Goal: Browse casually

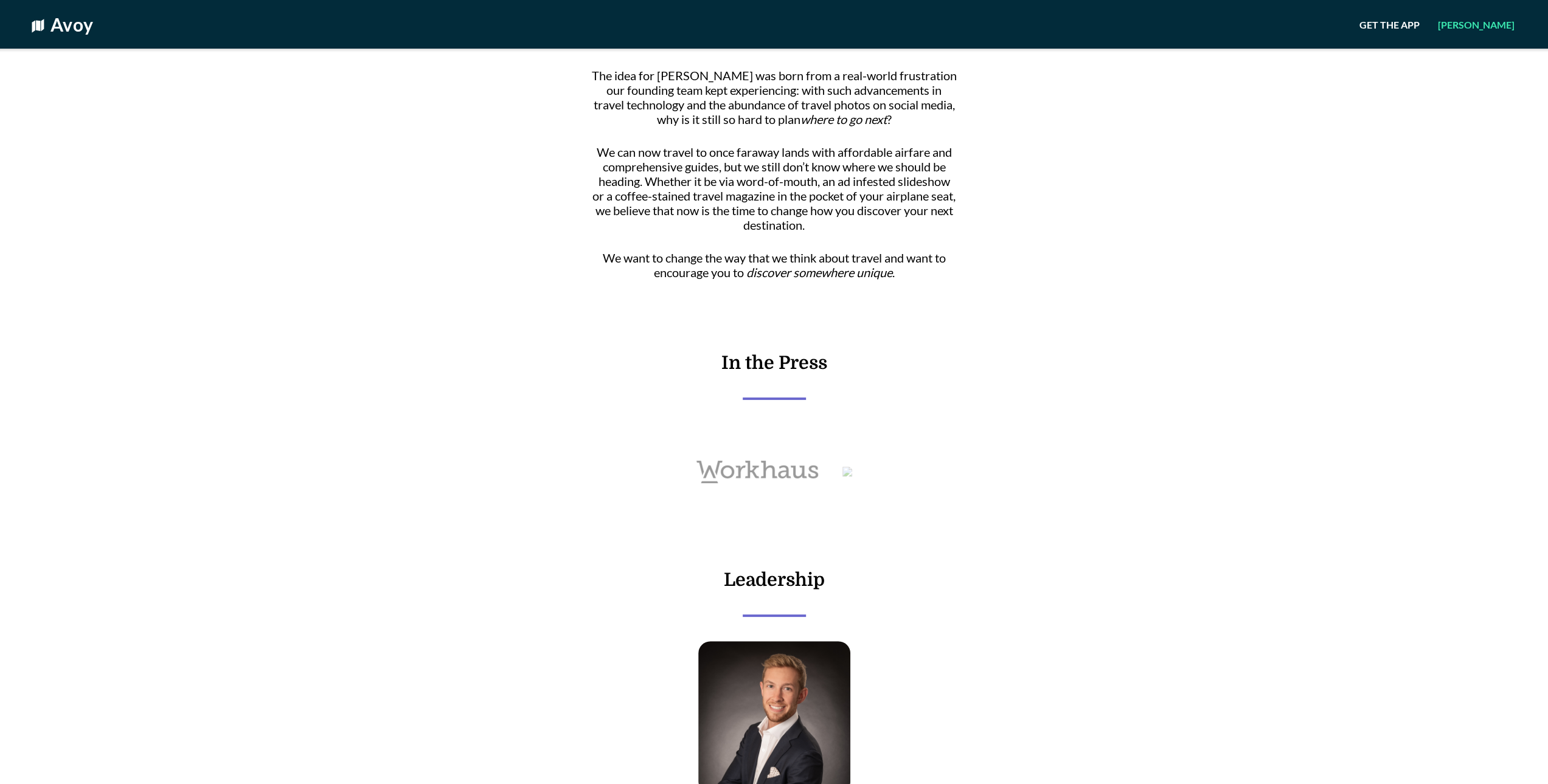
scroll to position [651, 0]
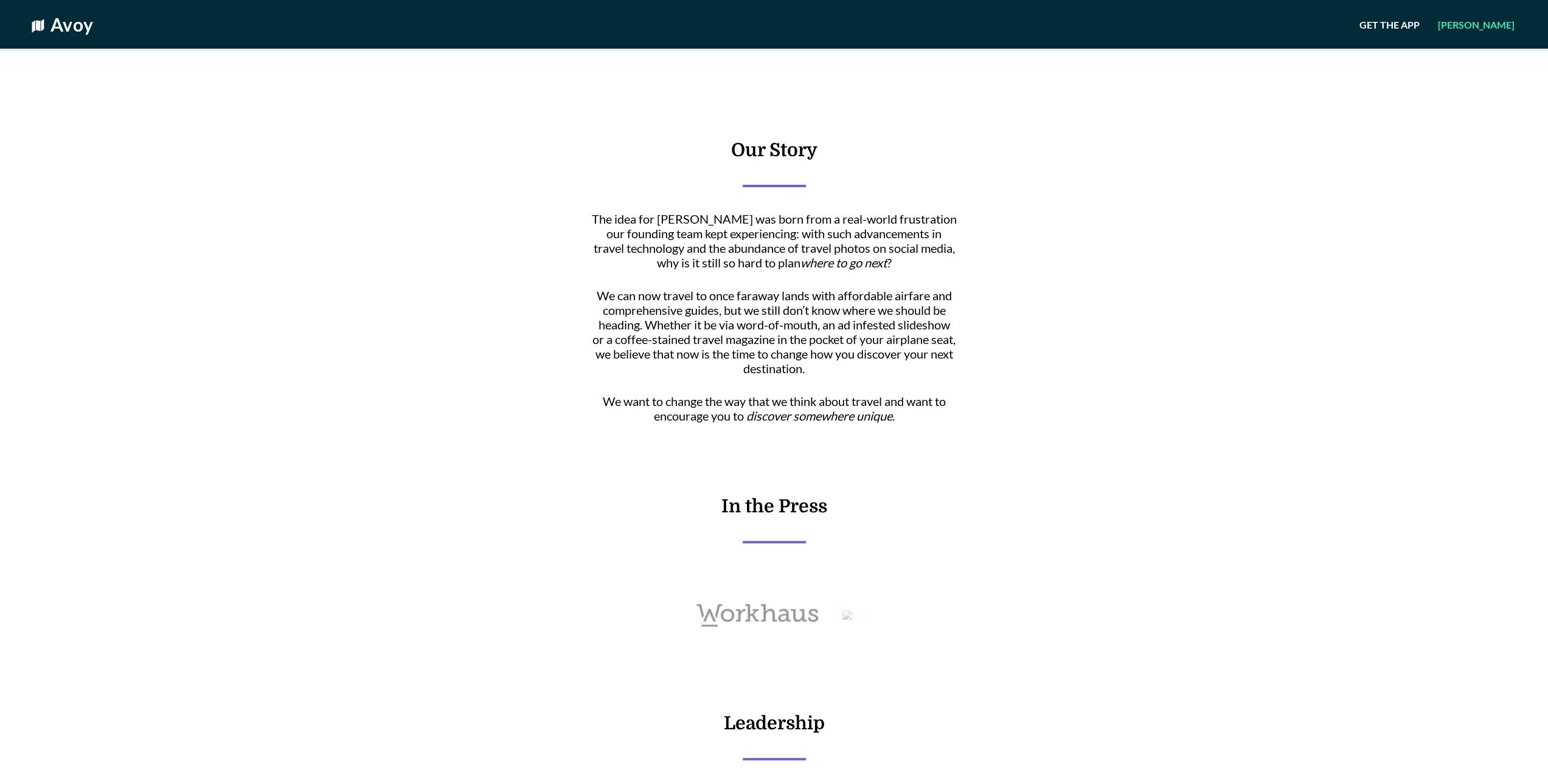
click at [791, 517] on h4 "In the Press" at bounding box center [774, 506] width 106 height 21
click at [819, 409] on span "We want to change the way that we think about travel and want to encourage you …" at bounding box center [774, 408] width 365 height 29
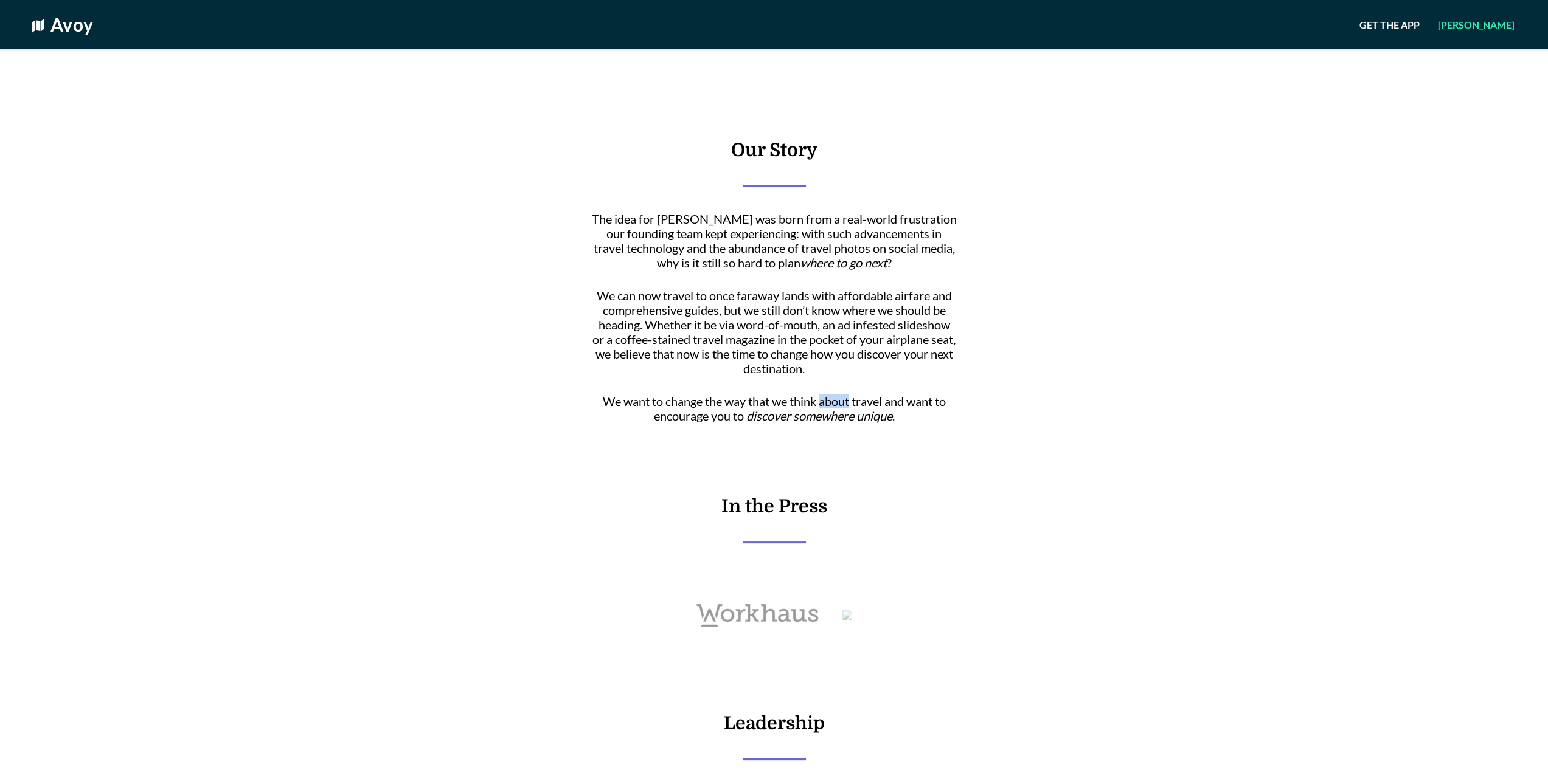
click at [820, 409] on span "We want to change the way that we think about travel and want to encourage you …" at bounding box center [774, 408] width 365 height 29
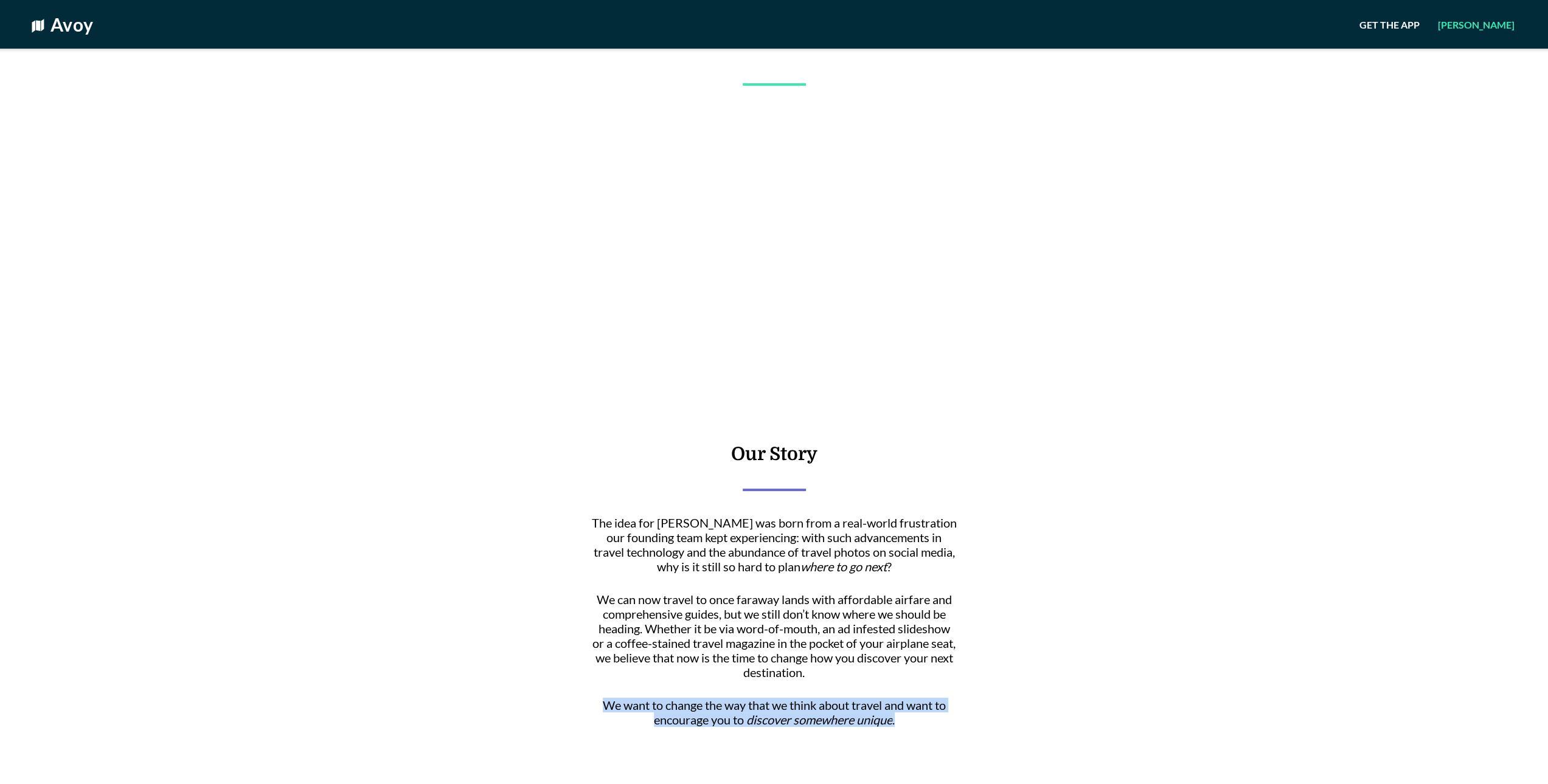
scroll to position [0, 0]
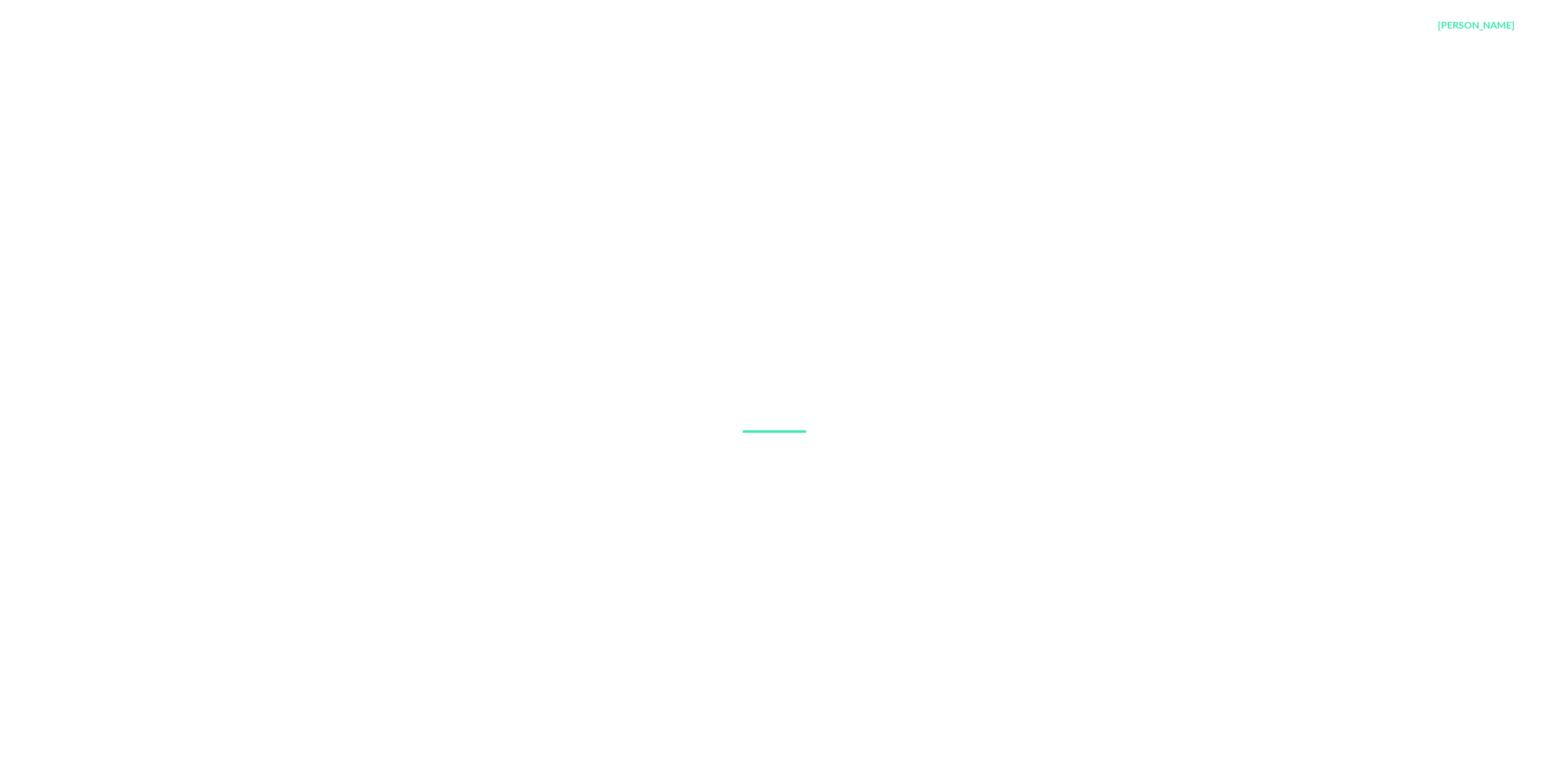
click at [94, 28] on div "Avoy Get the App [PERSON_NAME]" at bounding box center [774, 24] width 1548 height 49
click at [86, 28] on link "Avoy" at bounding box center [72, 24] width 43 height 22
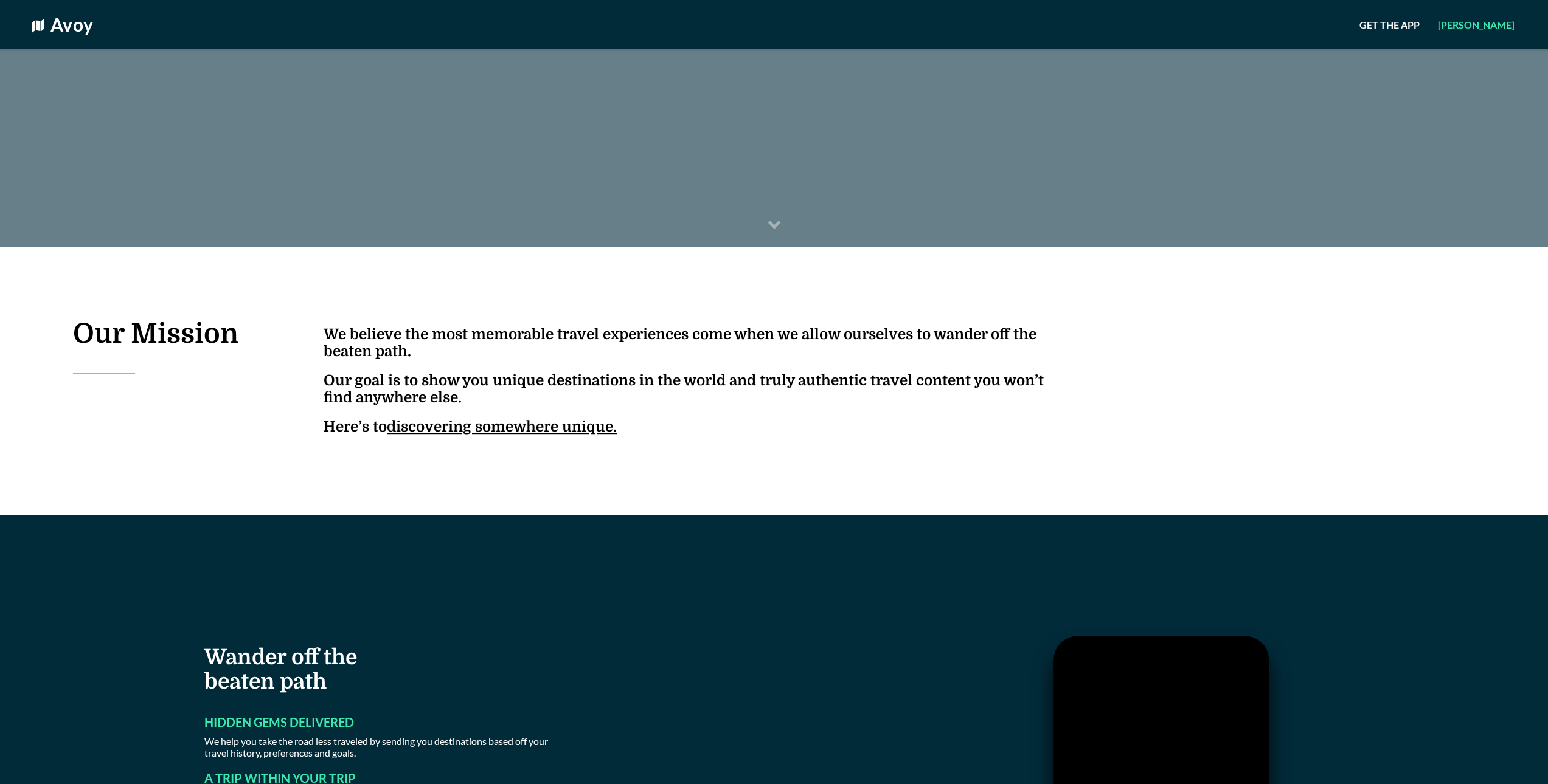
scroll to position [547, 0]
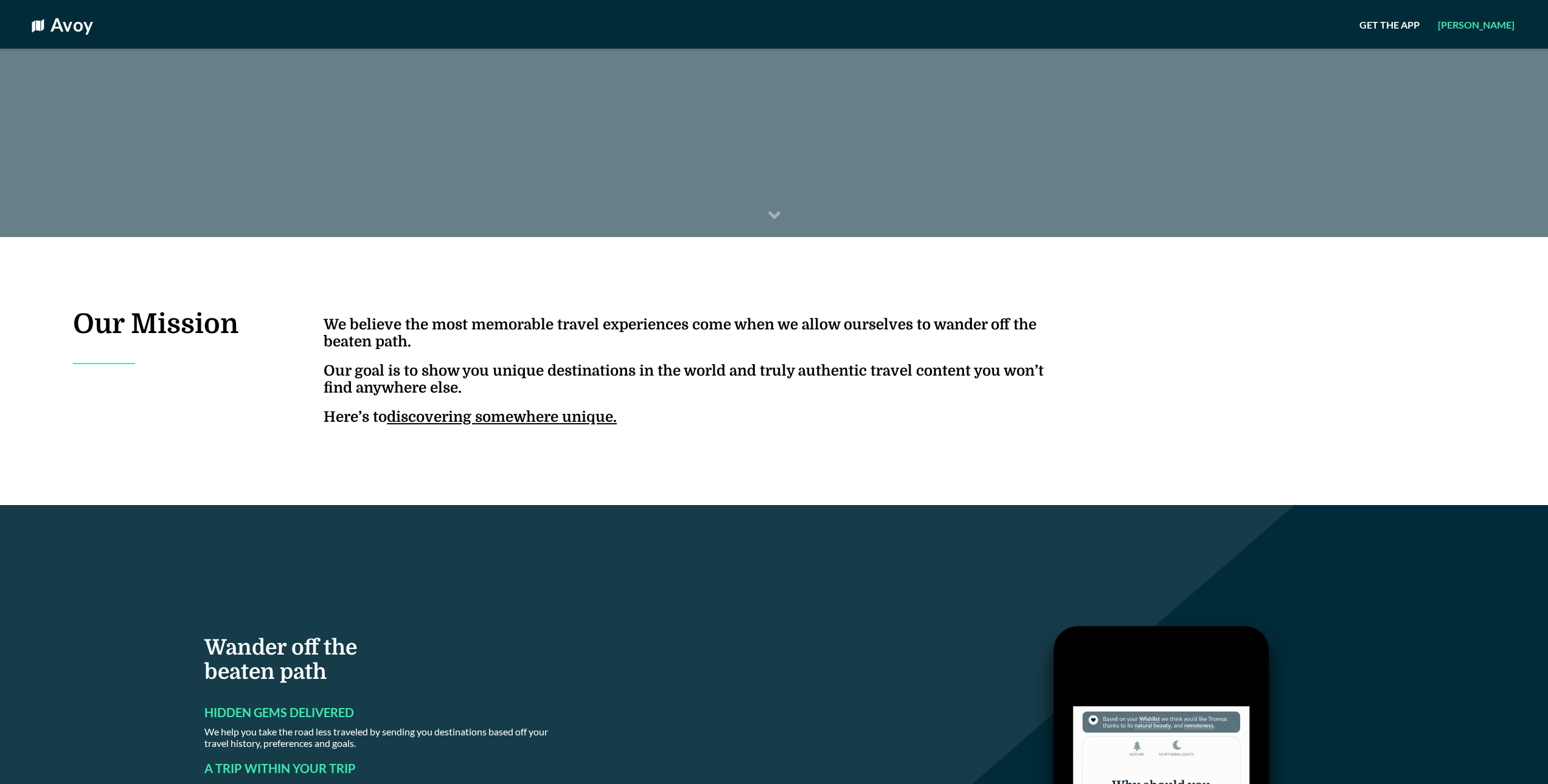
click at [434, 343] on h4 "We believe the most memorable travel experiences come when we allow ourselves t…" at bounding box center [699, 370] width 750 height 110
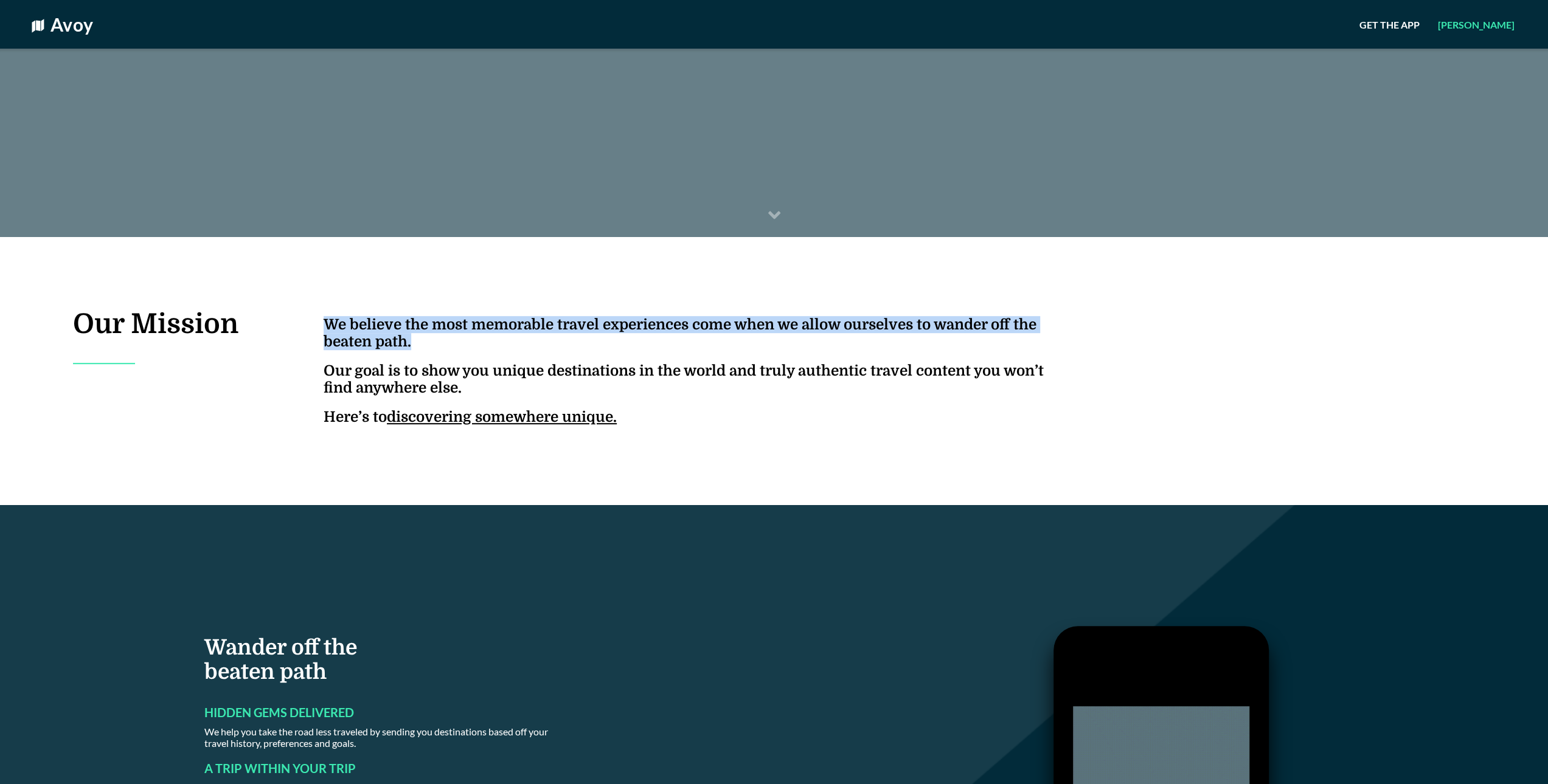
click at [434, 343] on h4 "We believe the most memorable travel experiences come when we allow ourselves t…" at bounding box center [699, 370] width 750 height 110
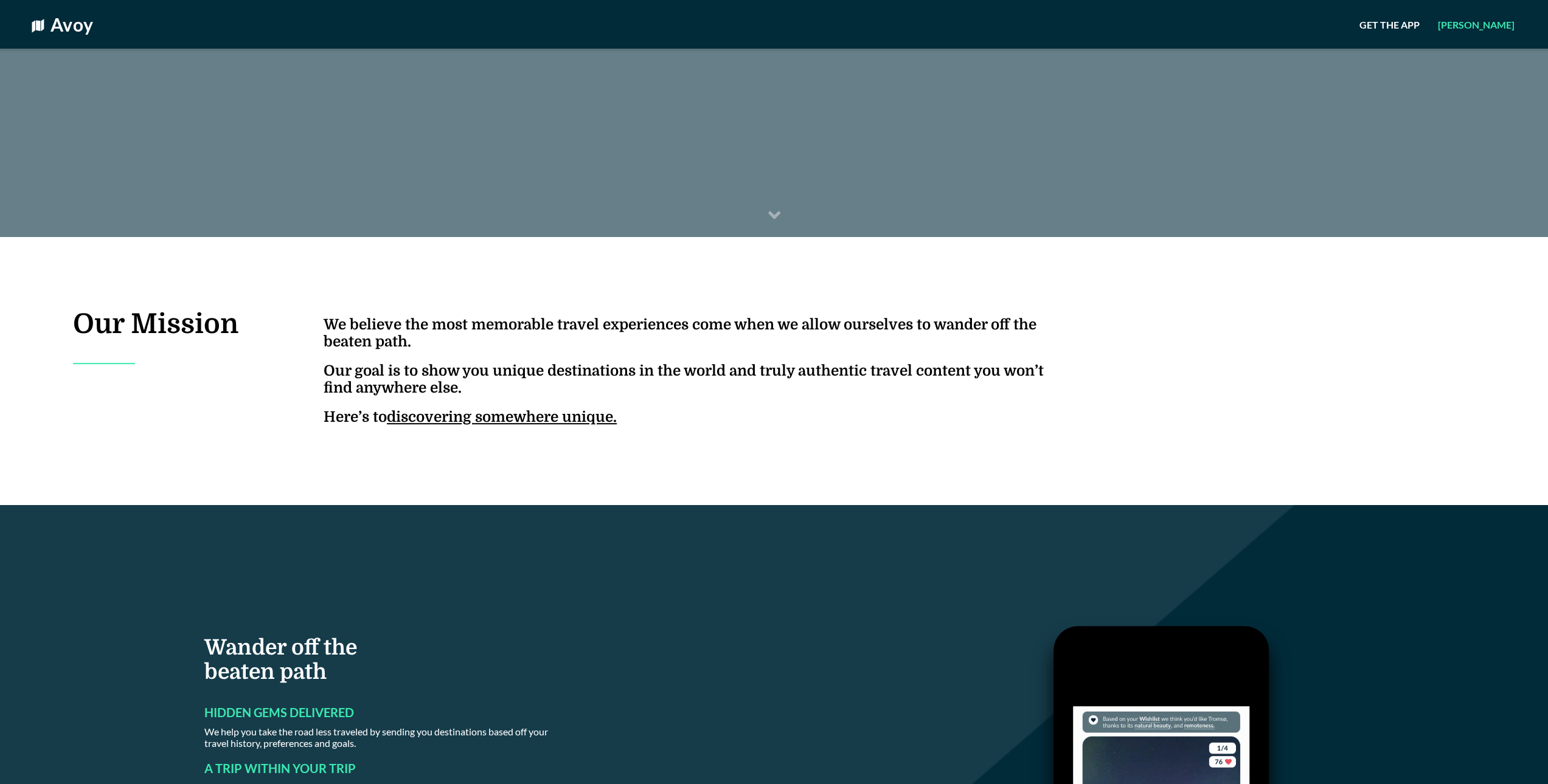
click at [410, 390] on h4 "We believe the most memorable travel experiences come when we allow ourselves t…" at bounding box center [699, 370] width 750 height 110
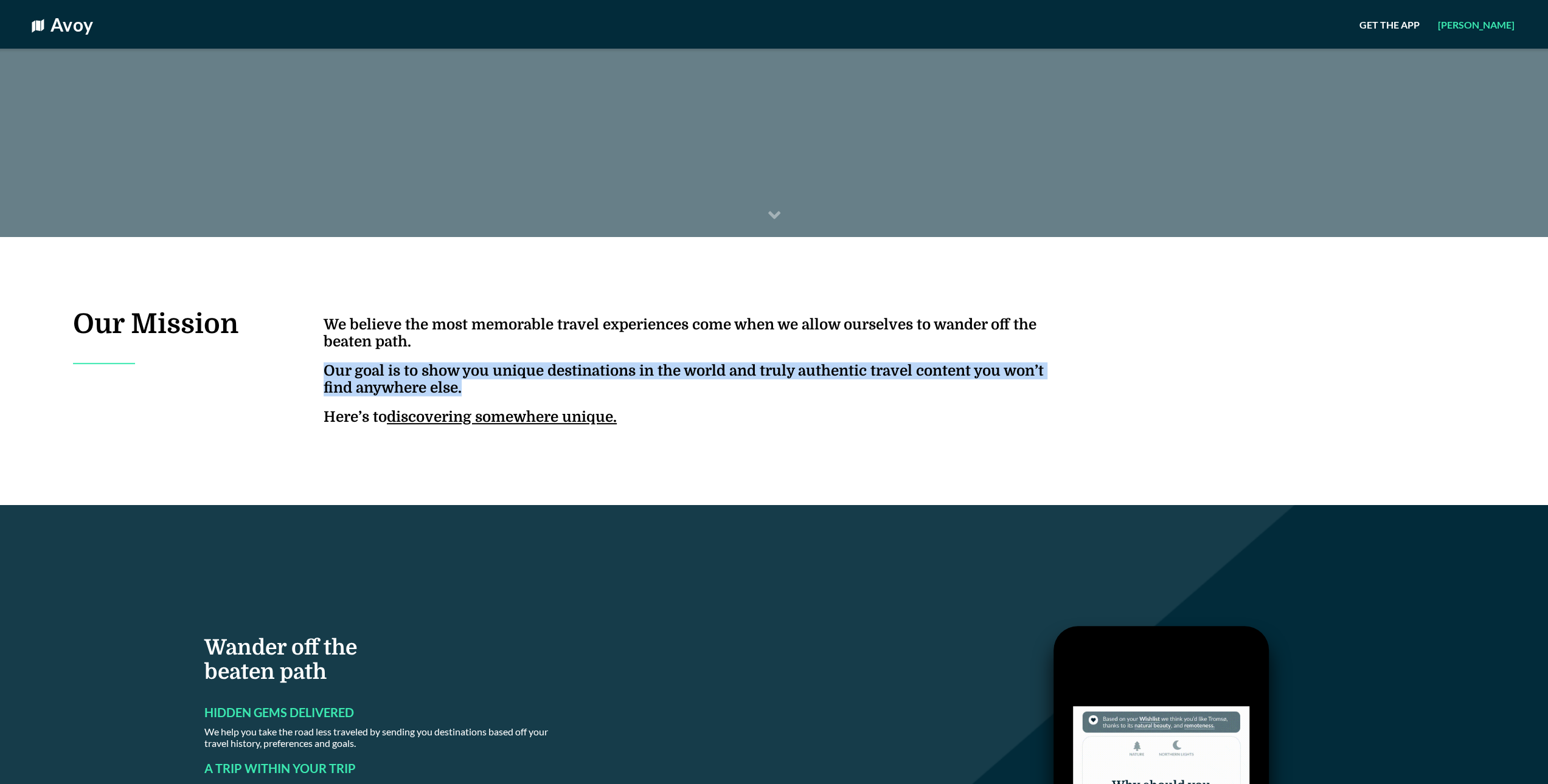
click at [410, 390] on h4 "We believe the most memorable travel experiences come when we allow ourselves t…" at bounding box center [699, 370] width 750 height 110
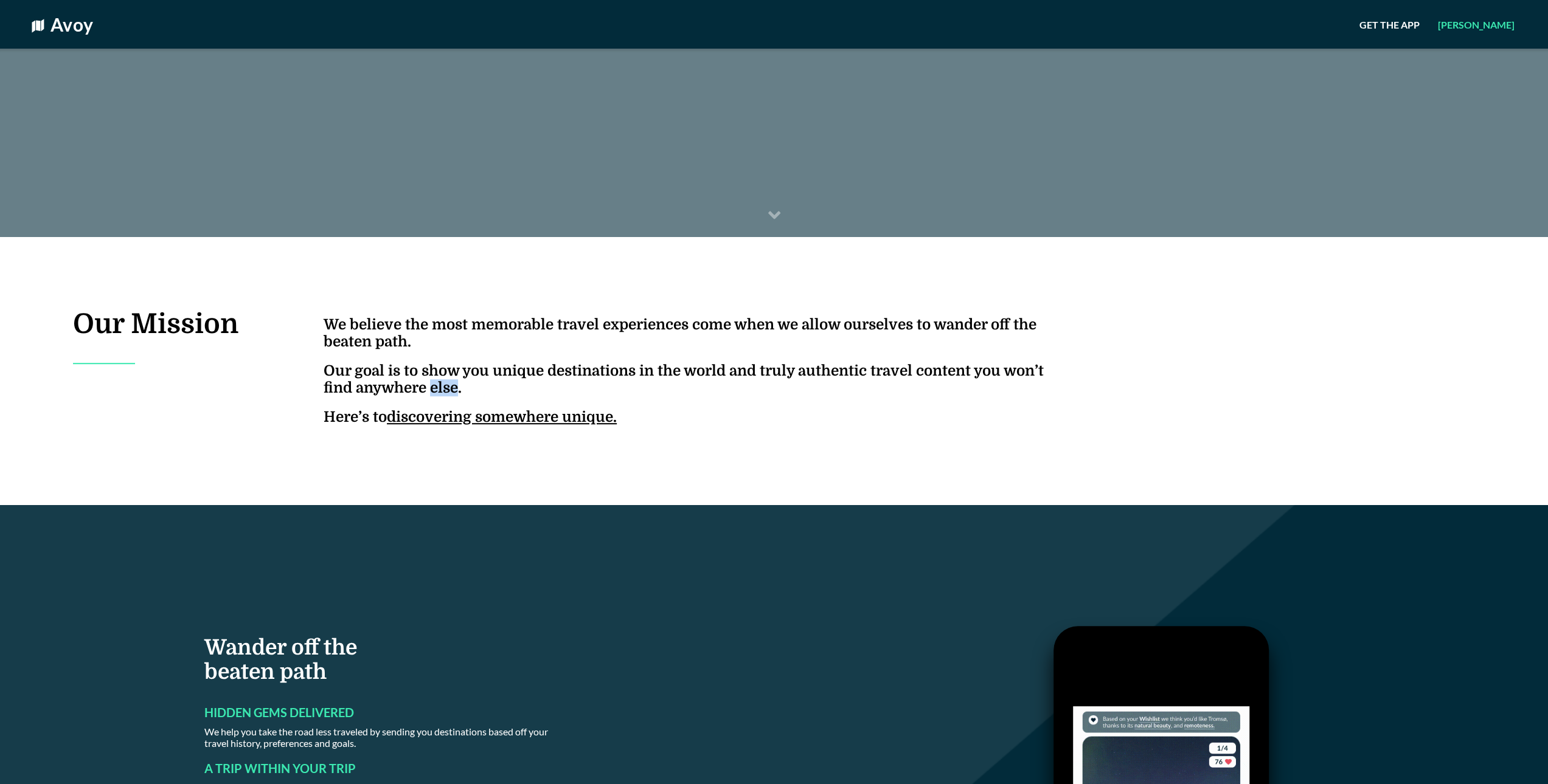
click at [410, 390] on h4 "We believe the most memorable travel experiences come when we allow ourselves t…" at bounding box center [699, 370] width 750 height 110
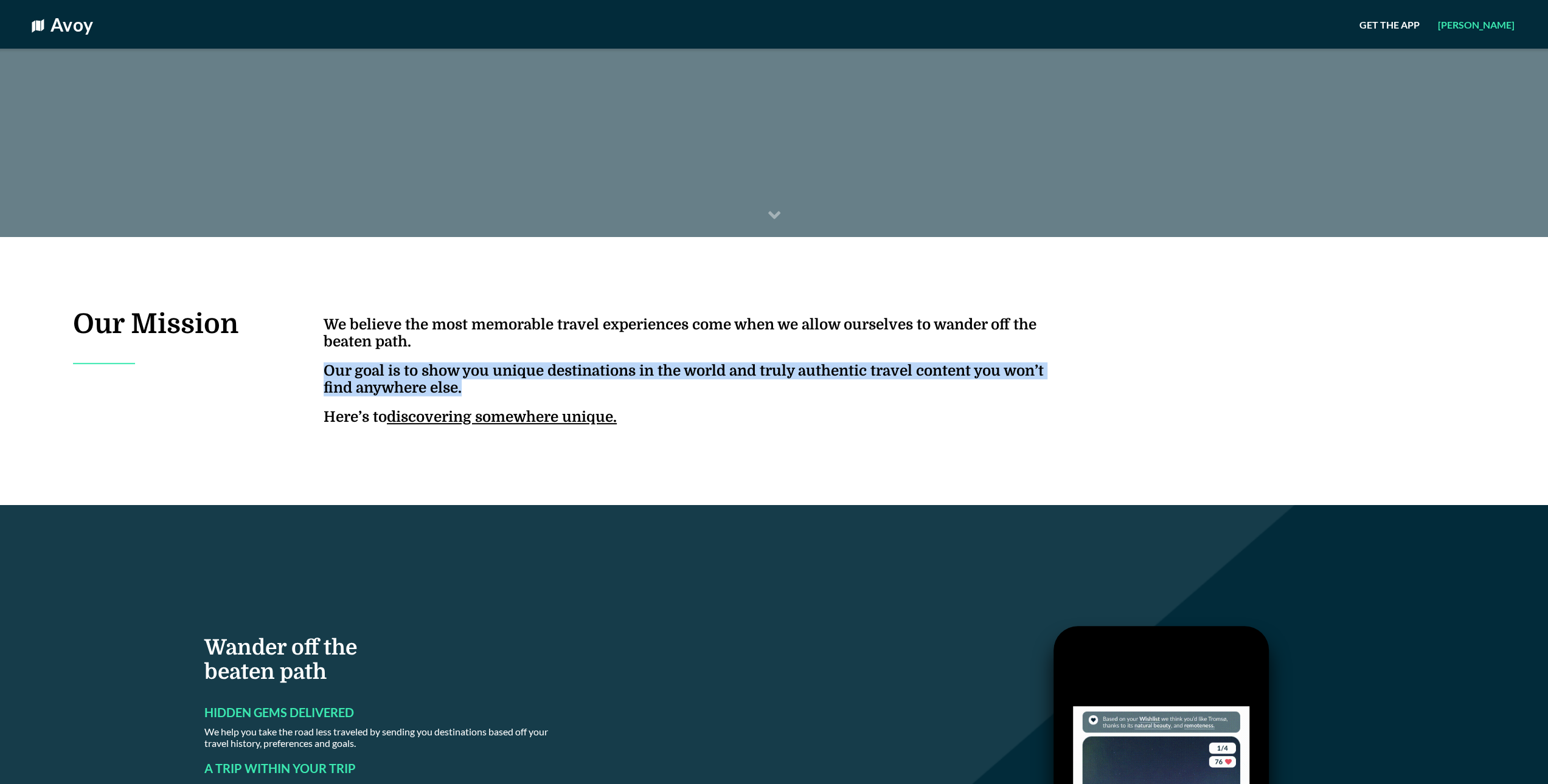
click at [410, 390] on h4 "We believe the most memorable travel experiences come when we allow ourselves t…" at bounding box center [699, 370] width 750 height 110
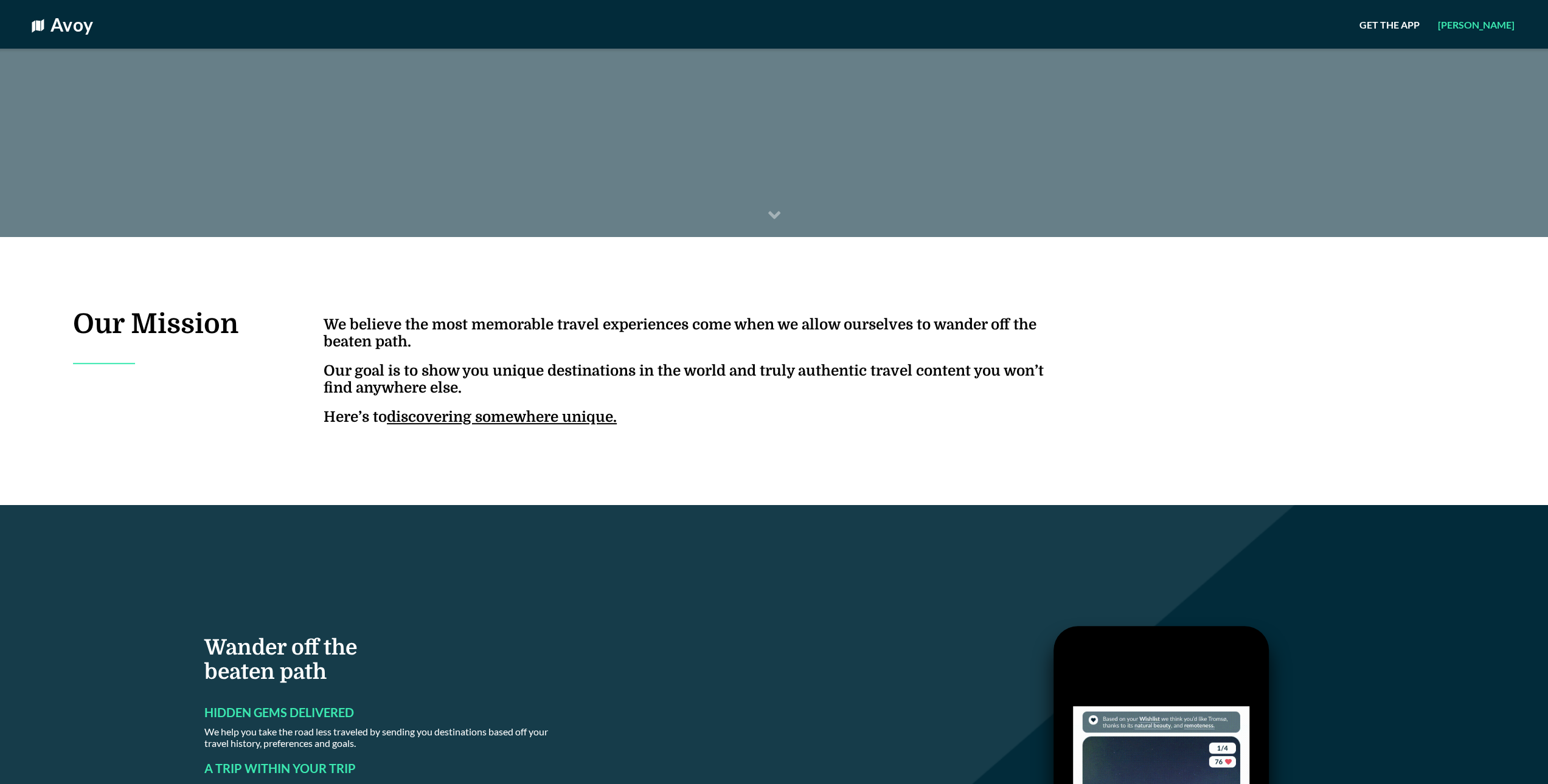
click at [481, 423] on u "discovering somewhere unique." at bounding box center [502, 417] width 230 height 17
click at [483, 426] on u "discovering somewhere unique." at bounding box center [502, 417] width 230 height 17
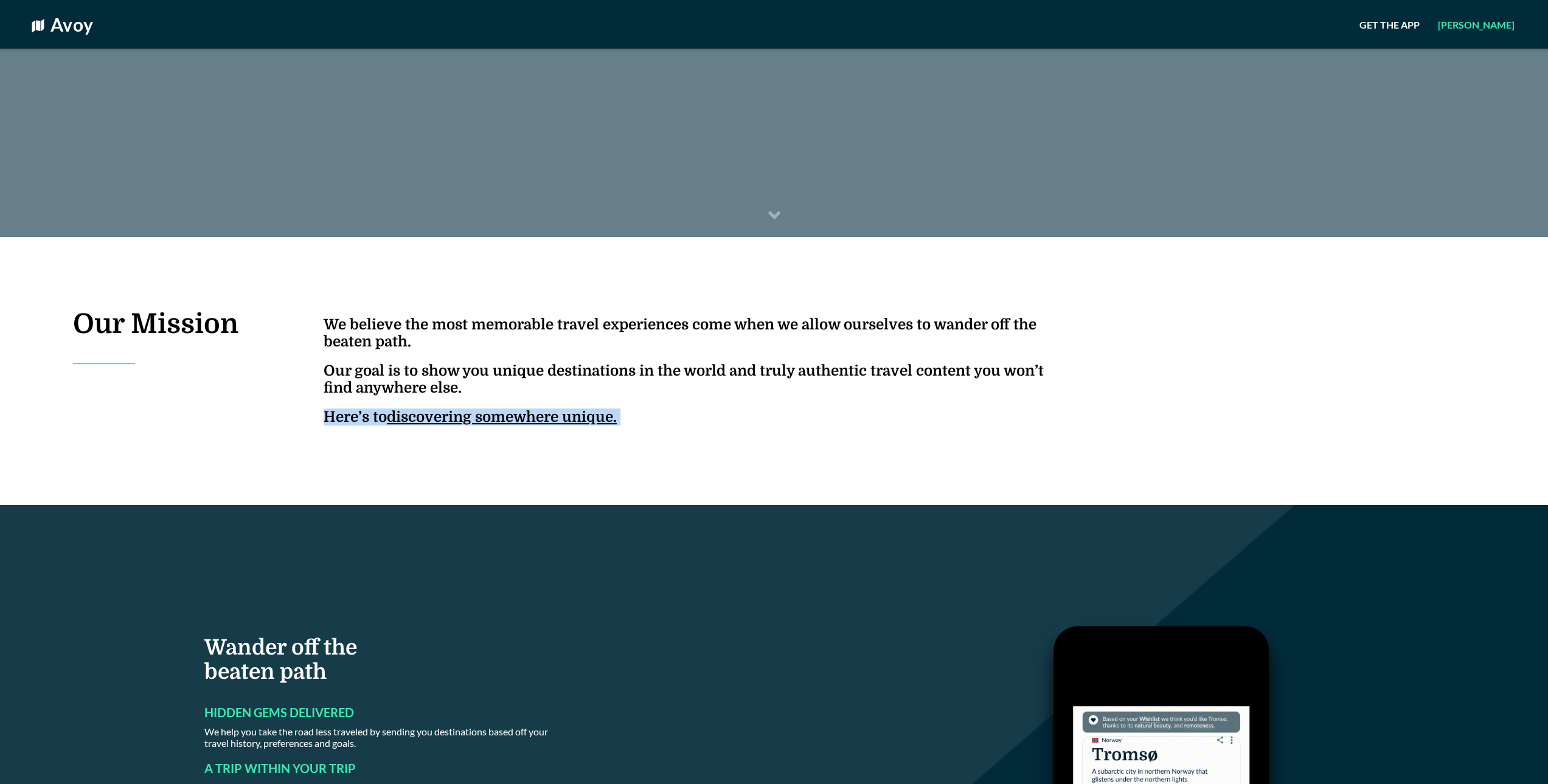
click at [483, 426] on u "discovering somewhere unique." at bounding box center [502, 417] width 230 height 17
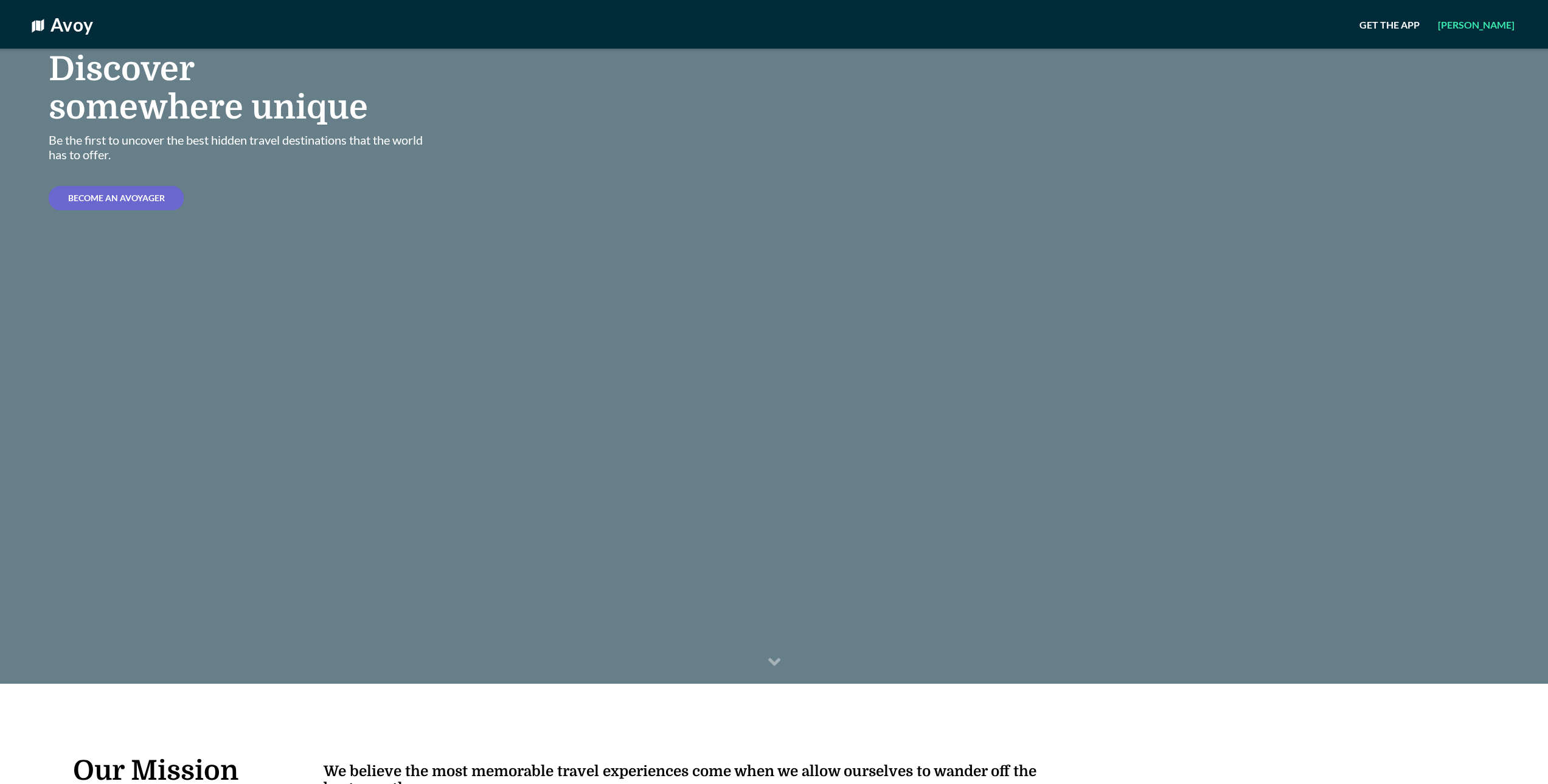
scroll to position [0, 0]
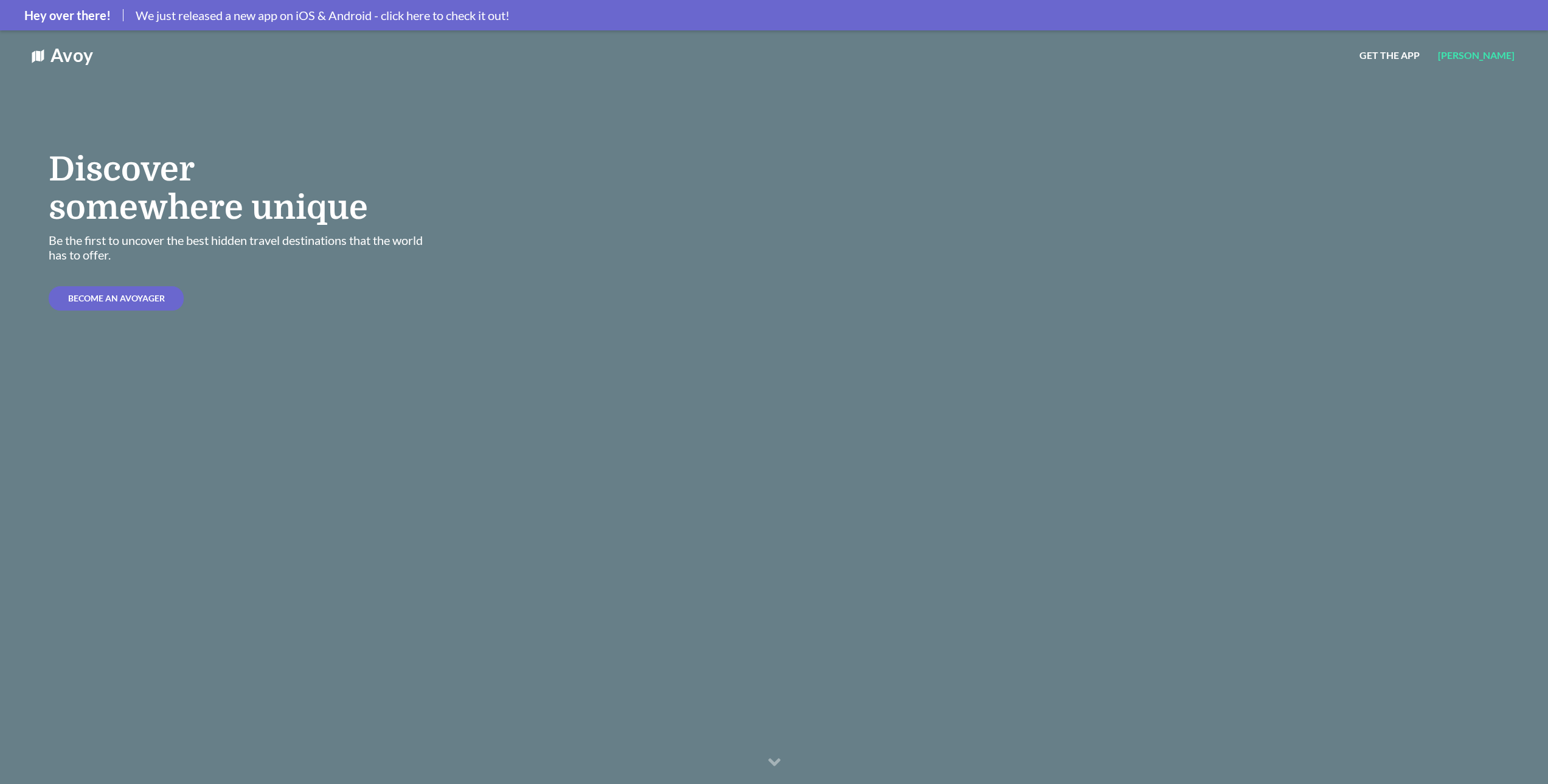
click at [453, 70] on div "Avoy Get the App [PERSON_NAME]" at bounding box center [774, 55] width 1548 height 49
